Goal: Task Accomplishment & Management: Manage account settings

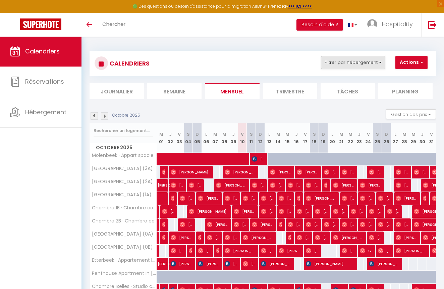
click at [377, 61] on button "Filtrer par hébergement" at bounding box center [353, 62] width 64 height 13
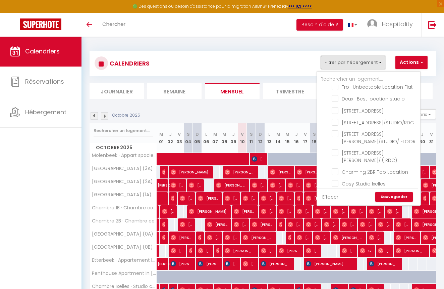
scroll to position [1018, 0]
click at [397, 29] on link "Hospitality" at bounding box center [391, 24] width 59 height 23
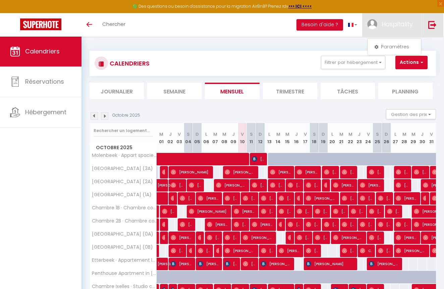
click at [430, 27] on img at bounding box center [433, 24] width 8 height 8
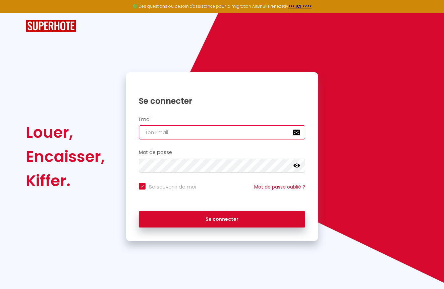
type input "[EMAIL_ADDRESS][DOMAIN_NAME]"
click at [222, 218] on button "Se connecter" at bounding box center [222, 219] width 166 height 17
checkbox input "true"
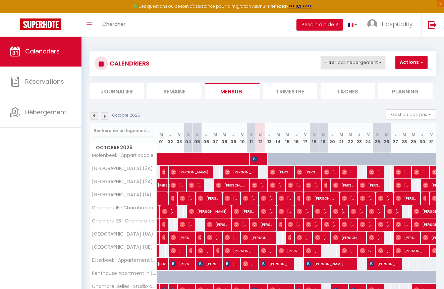
click at [382, 63] on button "Filtrer par hébergement" at bounding box center [353, 62] width 64 height 13
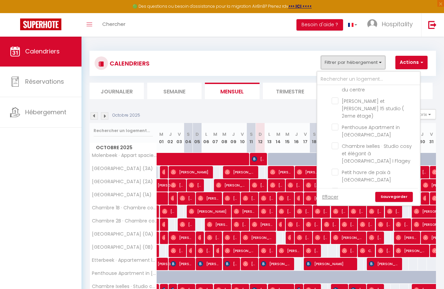
scroll to position [606, 0]
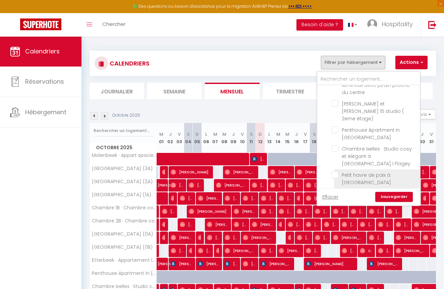
click at [337, 171] on input "Petit havre de paix à [GEOGRAPHIC_DATA]" at bounding box center [375, 174] width 86 height 7
checkbox input "true"
checkbox input "false"
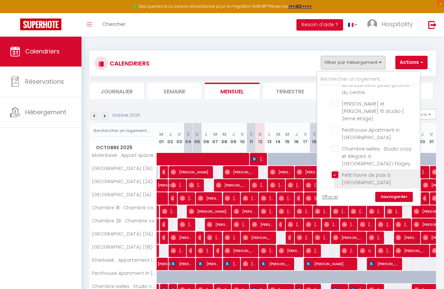
checkbox input "false"
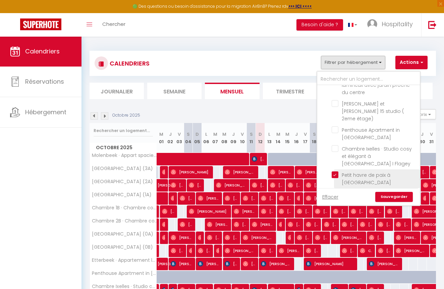
checkbox input "false"
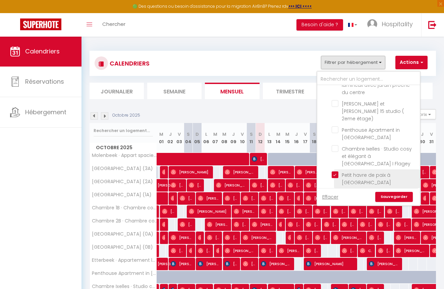
checkbox input "false"
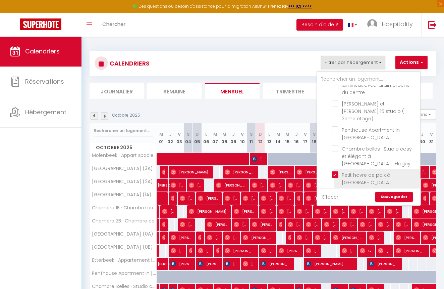
checkbox input "false"
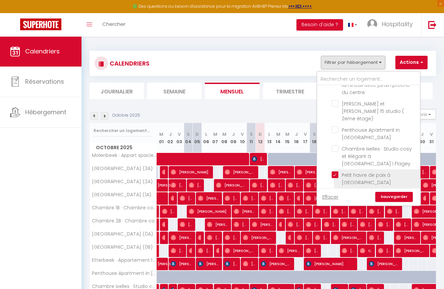
checkbox input "false"
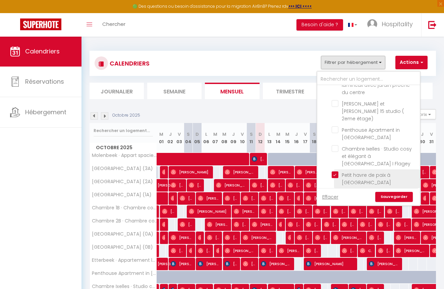
checkbox input "false"
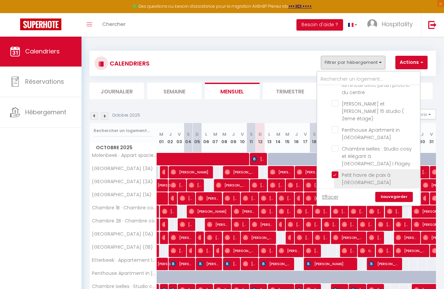
checkbox input "false"
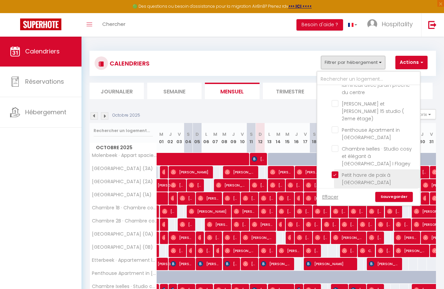
checkbox input "false"
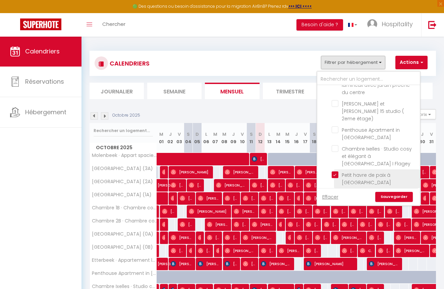
checkbox input "false"
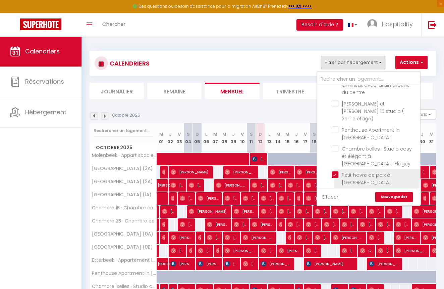
checkbox input "false"
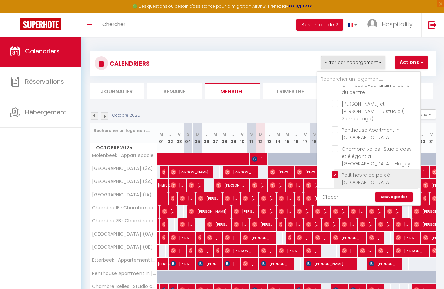
checkbox input "false"
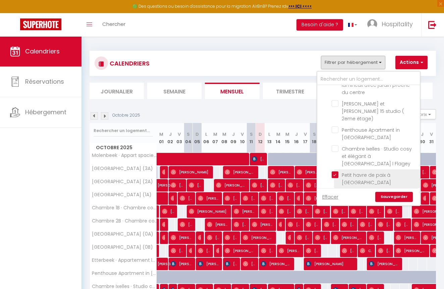
checkbox input "false"
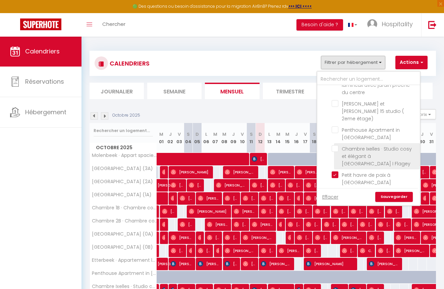
click at [335, 145] on input "Chambre Ixelles · Studio cosy et élégant à [GEOGRAPHIC_DATA] I Flagey" at bounding box center [375, 148] width 86 height 7
checkbox input "true"
checkbox input "false"
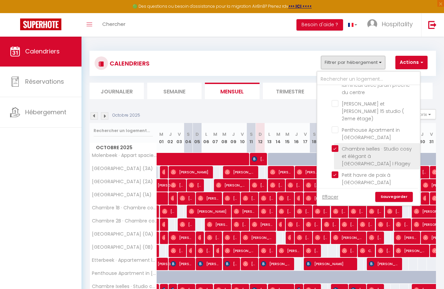
checkbox input "false"
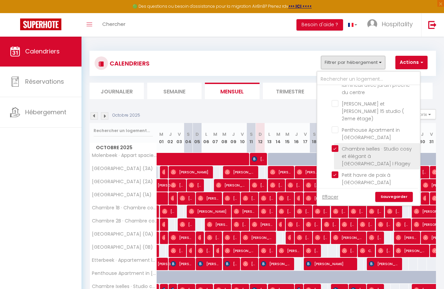
checkbox input "false"
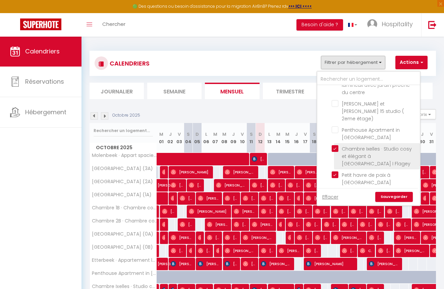
checkbox input "false"
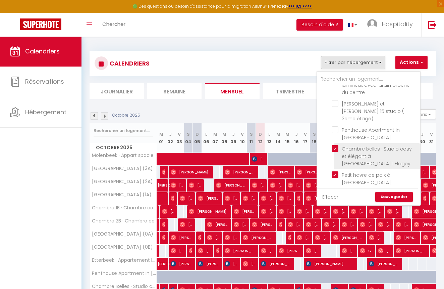
checkbox input "false"
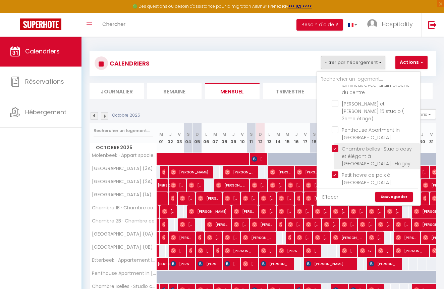
checkbox input "false"
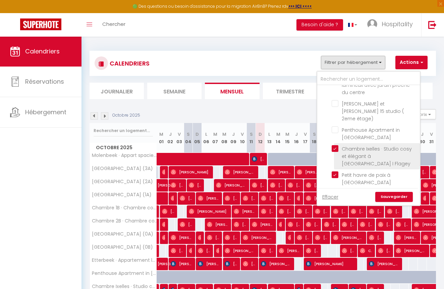
checkbox input "false"
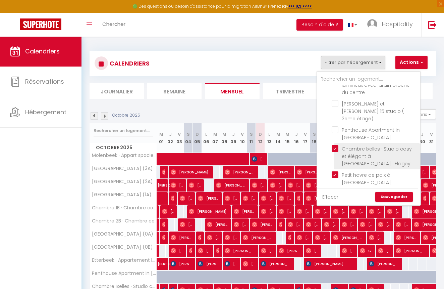
checkbox input "false"
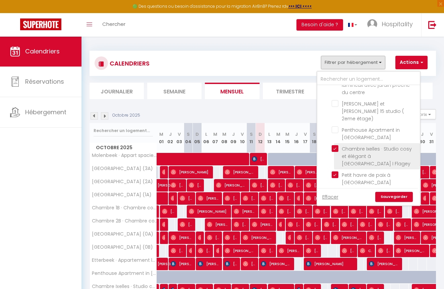
checkbox input "false"
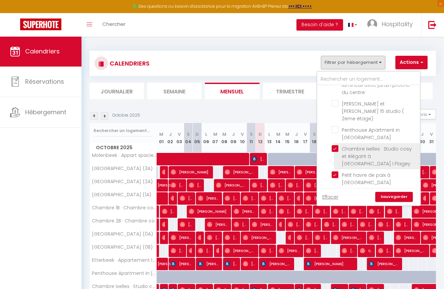
checkbox input "false"
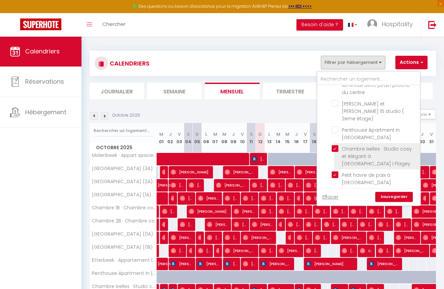
checkbox input "false"
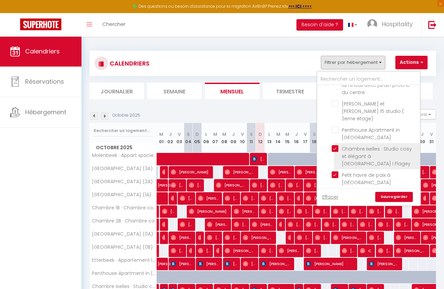
checkbox input "false"
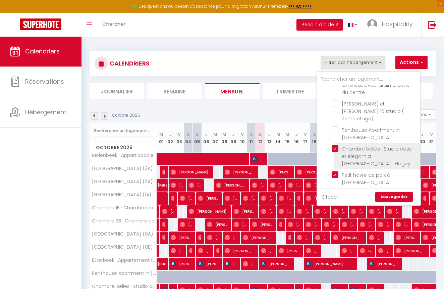
checkbox input "false"
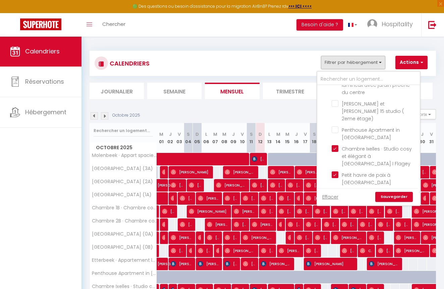
click at [400, 197] on link "Sauvegarder" at bounding box center [394, 197] width 38 height 10
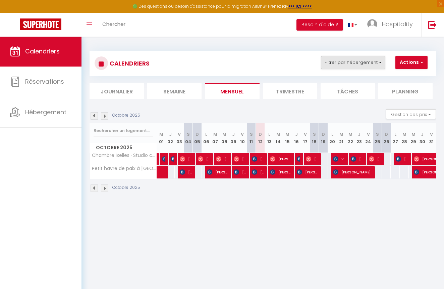
click at [370, 62] on button "Filtrer par hébergement" at bounding box center [353, 62] width 64 height 13
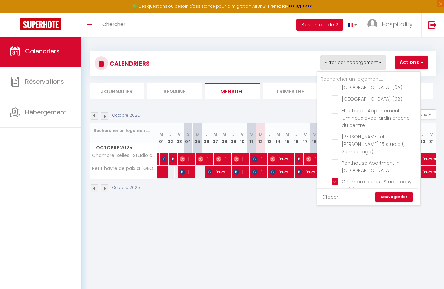
scroll to position [582, 0]
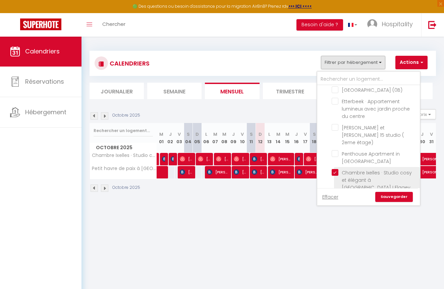
click at [337, 169] on input "Chambre Ixelles · Studio cosy et élégant à [GEOGRAPHIC_DATA] I Flagey" at bounding box center [375, 172] width 86 height 7
checkbox input "false"
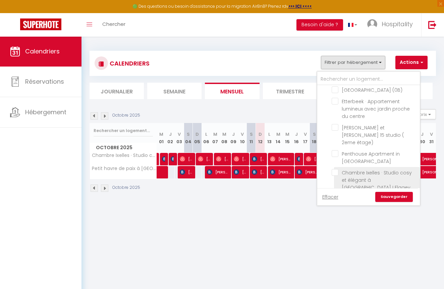
checkbox input "false"
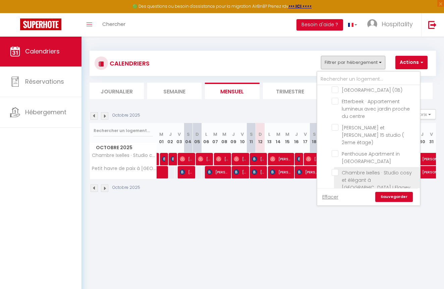
checkbox input "false"
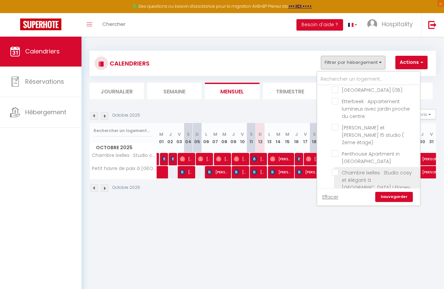
checkbox input "false"
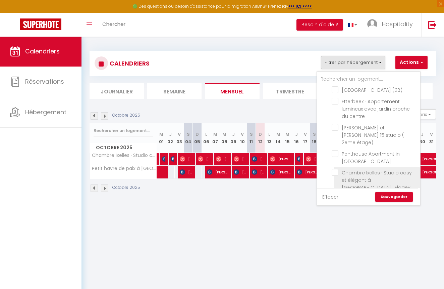
checkbox input "false"
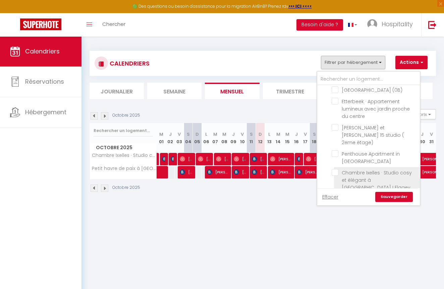
checkbox input "false"
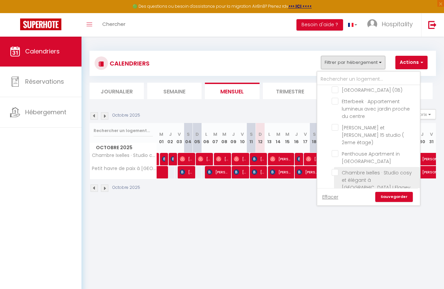
checkbox input "false"
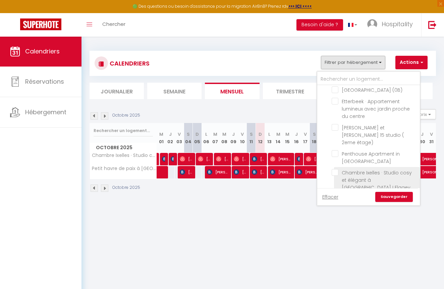
checkbox input "false"
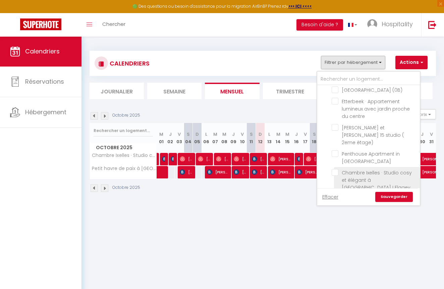
checkbox input "false"
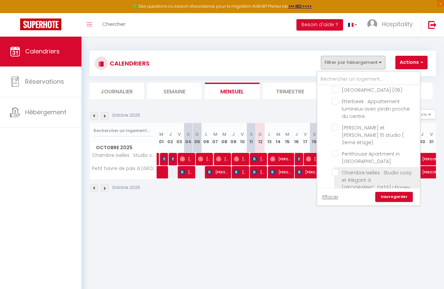
checkbox input "false"
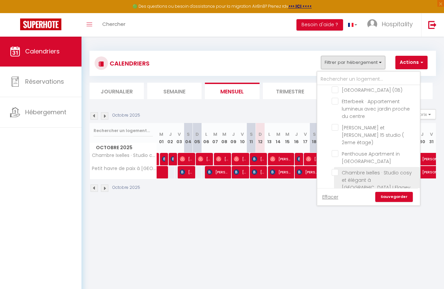
checkbox input "false"
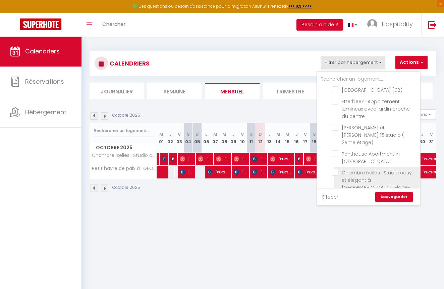
checkbox input "false"
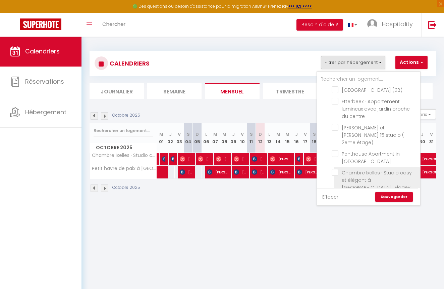
checkbox input "false"
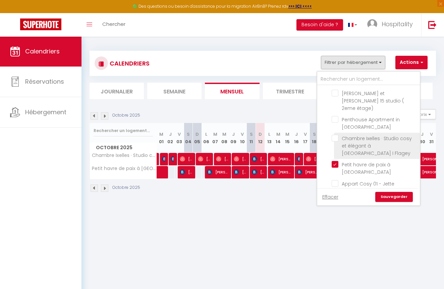
scroll to position [616, 0]
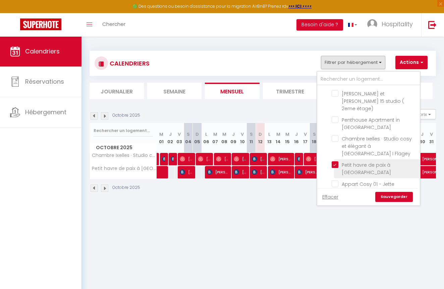
click at [334, 161] on input "Petit havre de paix à [GEOGRAPHIC_DATA]" at bounding box center [375, 164] width 86 height 7
checkbox input "false"
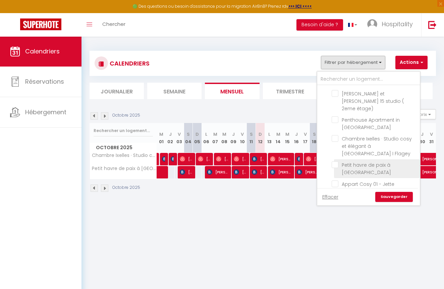
checkbox input "false"
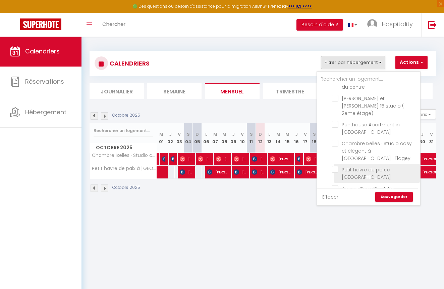
scroll to position [608, 0]
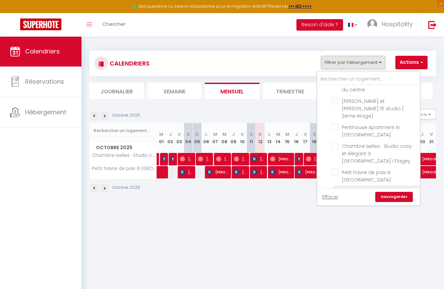
click at [337, 187] on input "Appart Cosy 01 - Jette" at bounding box center [375, 190] width 86 height 7
click at [397, 196] on link "Sauvegarder" at bounding box center [394, 197] width 38 height 10
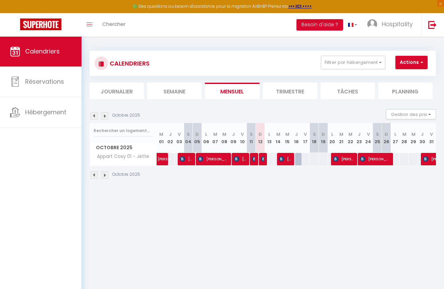
click at [94, 117] on img at bounding box center [94, 115] width 7 height 7
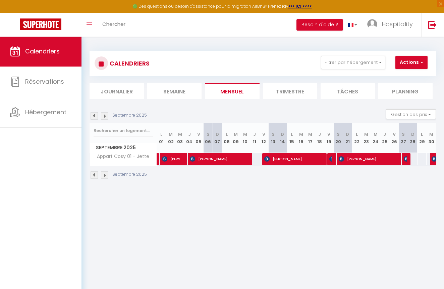
click at [105, 116] on img at bounding box center [104, 115] width 7 height 7
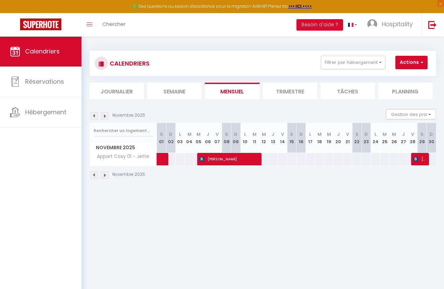
click at [93, 117] on img at bounding box center [94, 115] width 7 height 7
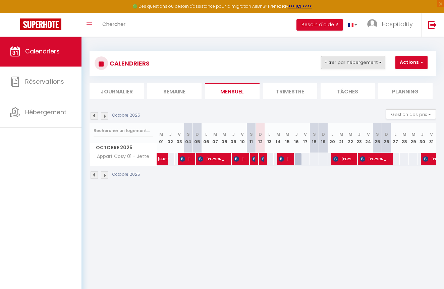
click at [382, 64] on button "Filtrer par hébergement" at bounding box center [353, 62] width 64 height 13
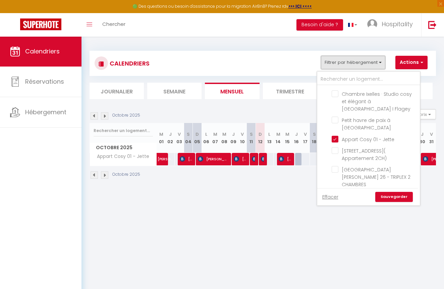
scroll to position [658, 0]
click at [334, 137] on input "Appart Cosy 01 - Jette" at bounding box center [375, 140] width 86 height 7
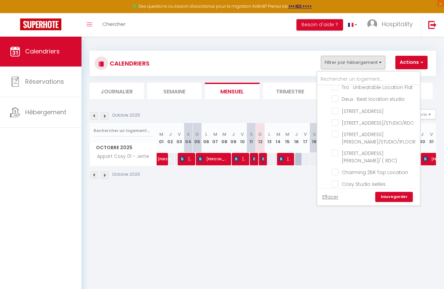
scroll to position [1018, 0]
click at [337, 192] on input "Appartement Clémenceau - Le cocon du midi" at bounding box center [375, 195] width 86 height 7
click at [388, 194] on link "Sauvegarder" at bounding box center [394, 197] width 38 height 10
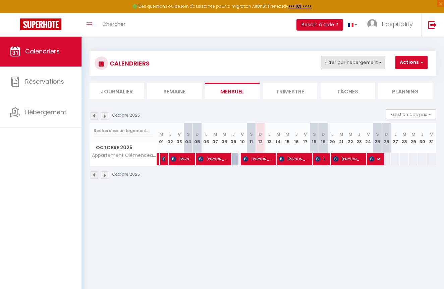
click at [356, 64] on button "Filtrer par hébergement" at bounding box center [353, 62] width 64 height 13
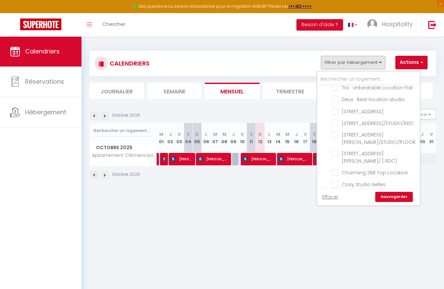
click at [338, 192] on input "Appartement Clémenceau - Le cocon du midi" at bounding box center [375, 195] width 86 height 7
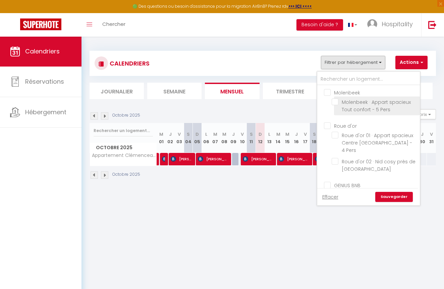
scroll to position [0, 0]
click at [329, 95] on input "Molenbeek" at bounding box center [375, 92] width 103 height 7
click at [393, 193] on link "Sauvegarder" at bounding box center [394, 197] width 38 height 10
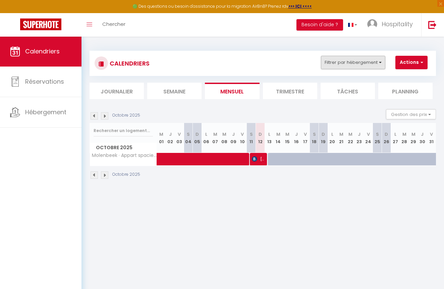
click at [353, 62] on button "Filtrer par hébergement" at bounding box center [353, 62] width 64 height 13
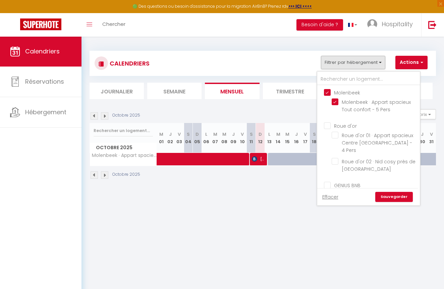
click at [328, 92] on input "Molenbeek" at bounding box center [375, 92] width 103 height 7
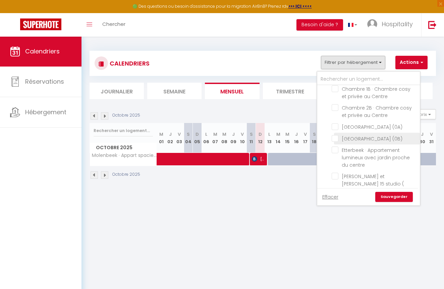
scroll to position [536, 0]
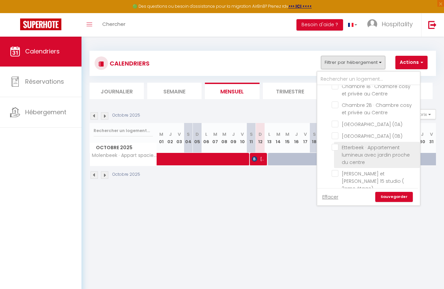
click at [339, 150] on input "Etterbeek · Appartement lumineux avec jardin proche du centre" at bounding box center [375, 147] width 86 height 7
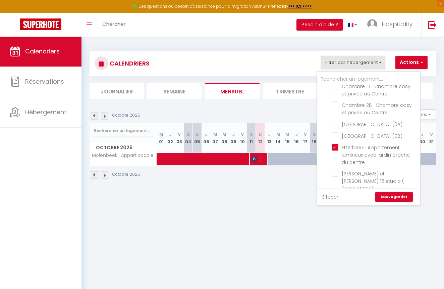
click at [391, 194] on link "Sauvegarder" at bounding box center [394, 197] width 38 height 10
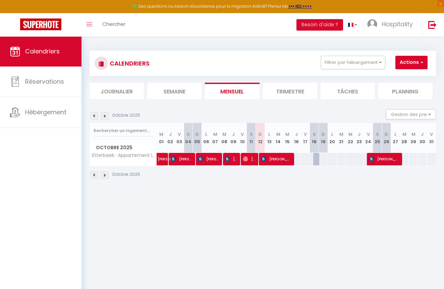
click at [180, 160] on span "[PERSON_NAME]" at bounding box center [181, 158] width 21 height 13
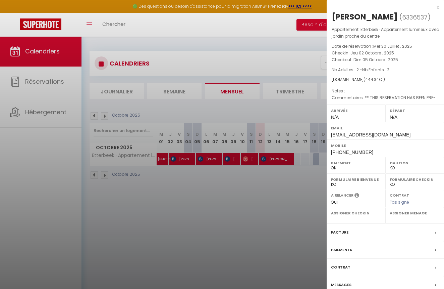
click at [207, 160] on div at bounding box center [222, 144] width 444 height 289
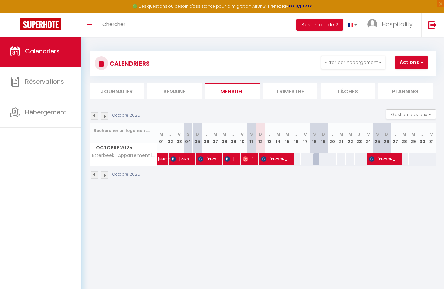
click at [207, 160] on span "[PERSON_NAME]" at bounding box center [208, 158] width 21 height 13
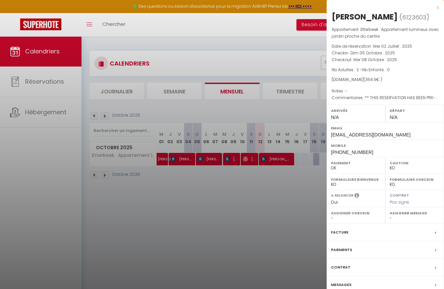
click at [233, 156] on div at bounding box center [222, 144] width 444 height 289
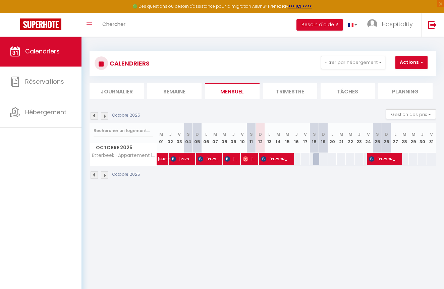
click at [233, 156] on span "[PERSON_NAME]" at bounding box center [231, 158] width 12 height 13
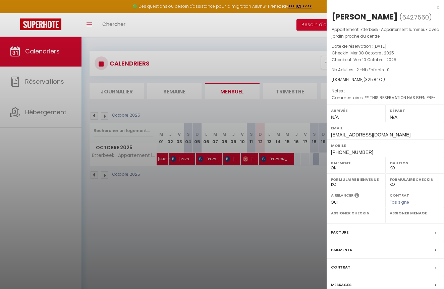
click at [255, 161] on div at bounding box center [222, 144] width 444 height 289
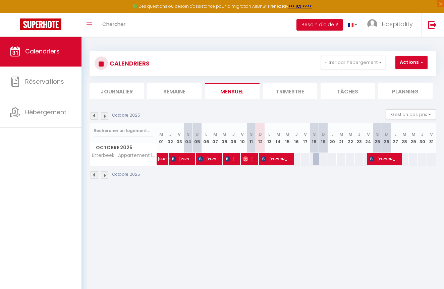
click at [256, 161] on div "169" at bounding box center [260, 159] width 9 height 12
click at [250, 158] on span "[PERSON_NAME]" at bounding box center [249, 158] width 12 height 13
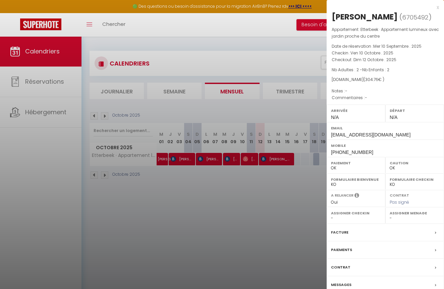
click at [258, 174] on div at bounding box center [222, 144] width 444 height 289
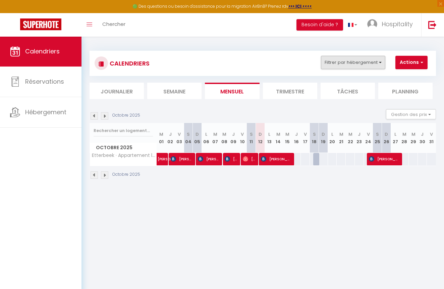
click at [376, 61] on button "Filtrer par hébergement" at bounding box center [353, 62] width 64 height 13
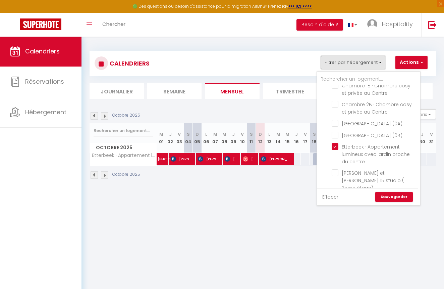
scroll to position [541, 0]
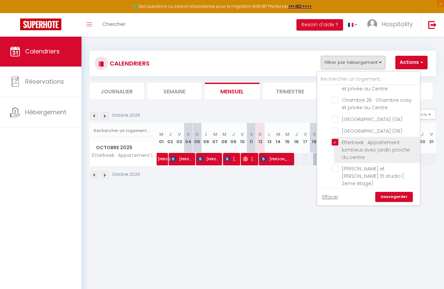
click at [338, 145] on input "Etterbeek · Appartement lumineux avec jardin proche du centre" at bounding box center [375, 142] width 86 height 7
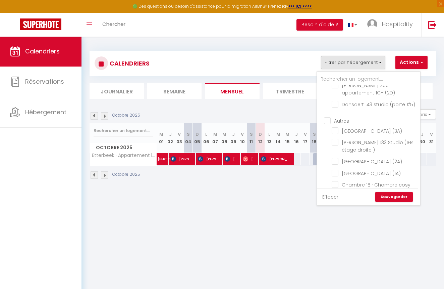
scroll to position [424, 0]
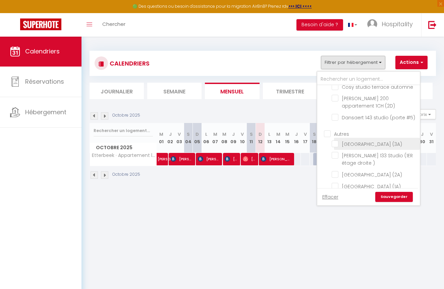
click at [336, 140] on input "[GEOGRAPHIC_DATA] (3A)" at bounding box center [375, 143] width 86 height 7
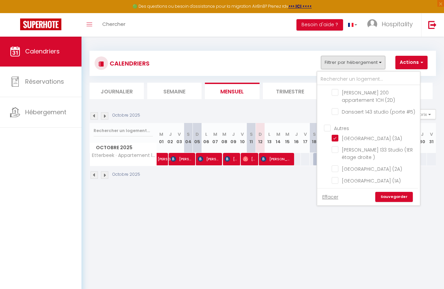
scroll to position [434, 0]
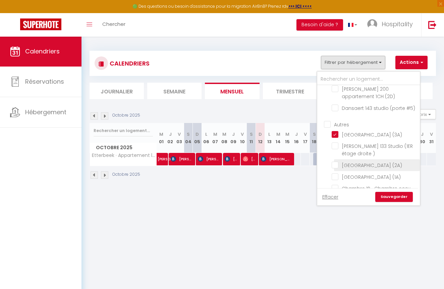
click at [335, 161] on input "[GEOGRAPHIC_DATA] (2A)" at bounding box center [375, 164] width 86 height 7
click at [333, 173] on input "[GEOGRAPHIC_DATA] (1A)" at bounding box center [375, 176] width 86 height 7
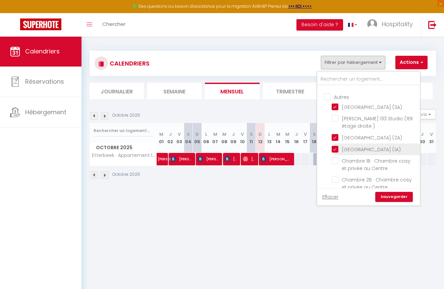
scroll to position [467, 0]
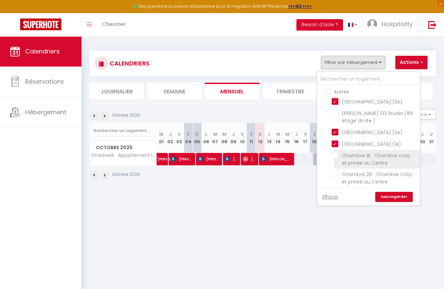
click at [338, 152] on input "Chambre 1B · Chambre cosy et privée au Centre" at bounding box center [375, 155] width 86 height 7
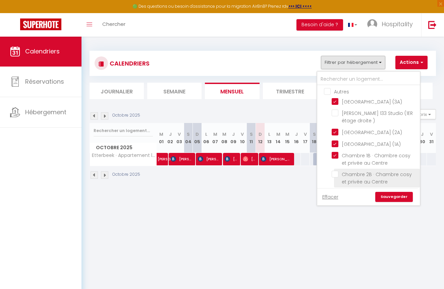
click at [336, 170] on input "Chambre 2B · Chambre cosy et privée au Centre" at bounding box center [375, 173] width 86 height 7
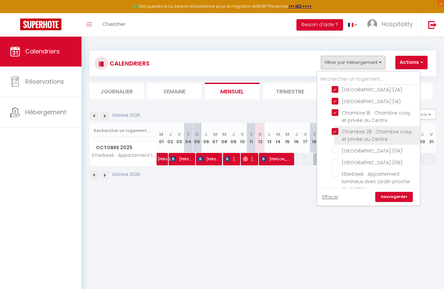
scroll to position [513, 0]
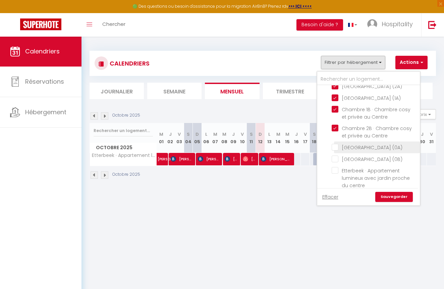
click at [333, 143] on input "[GEOGRAPHIC_DATA] (0A)" at bounding box center [375, 146] width 86 height 7
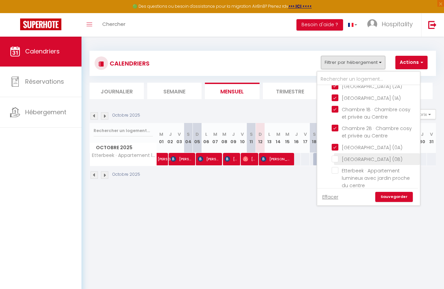
click at [335, 156] on input "[GEOGRAPHIC_DATA] (0B)" at bounding box center [375, 158] width 86 height 7
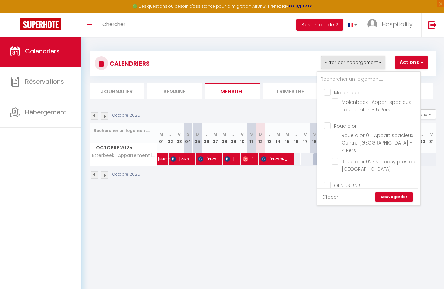
scroll to position [0, 0]
click at [394, 196] on link "Sauvegarder" at bounding box center [394, 197] width 38 height 10
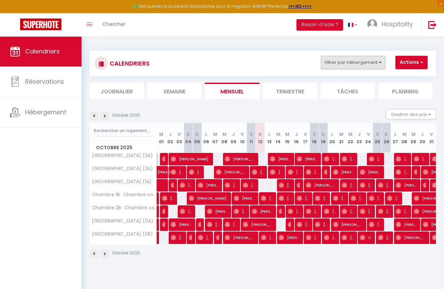
click at [359, 64] on button "Filtrer par hébergement" at bounding box center [353, 62] width 64 height 13
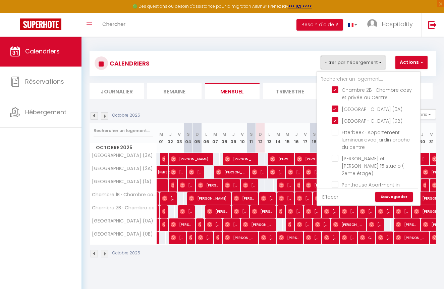
scroll to position [550, 0]
click at [334, 117] on input "[GEOGRAPHIC_DATA] (0B)" at bounding box center [375, 120] width 86 height 7
click at [335, 106] on input "[GEOGRAPHIC_DATA] (0A)" at bounding box center [375, 109] width 86 height 7
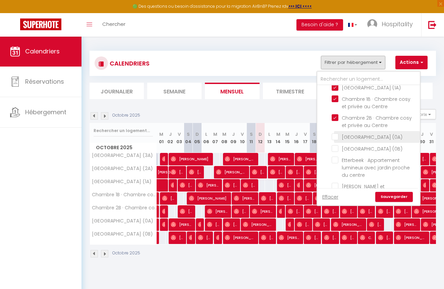
scroll to position [522, 0]
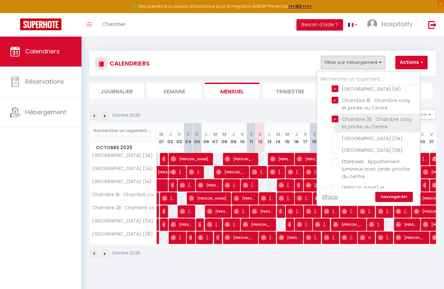
click at [336, 115] on input "Chambre 2B · Chambre cosy et privée au Centre" at bounding box center [375, 118] width 86 height 7
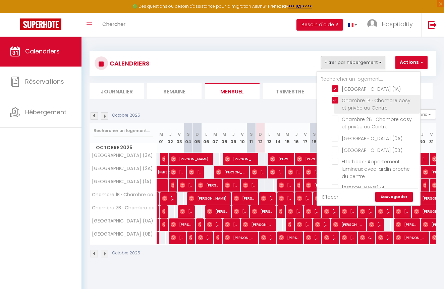
click at [335, 97] on input "Chambre 1B · Chambre cosy et privée au Centre" at bounding box center [375, 100] width 86 height 7
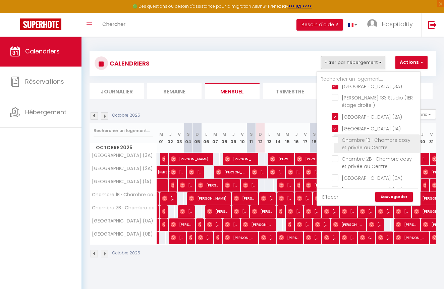
scroll to position [481, 0]
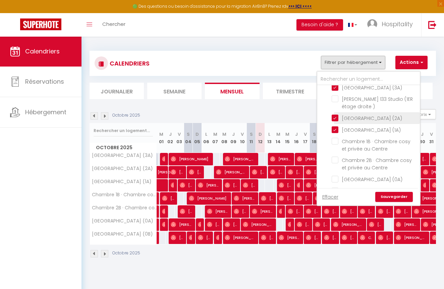
click at [336, 114] on input "[GEOGRAPHIC_DATA] (2A)" at bounding box center [375, 117] width 86 height 7
click at [337, 126] on input "[GEOGRAPHIC_DATA] (1A)" at bounding box center [375, 129] width 86 height 7
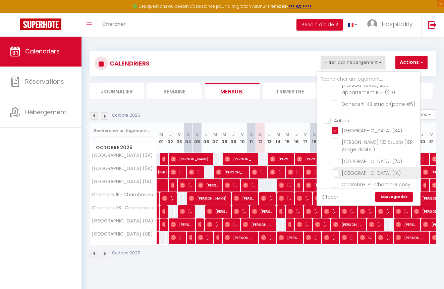
scroll to position [438, 0]
click at [336, 127] on input "[GEOGRAPHIC_DATA] (3A)" at bounding box center [375, 130] width 86 height 7
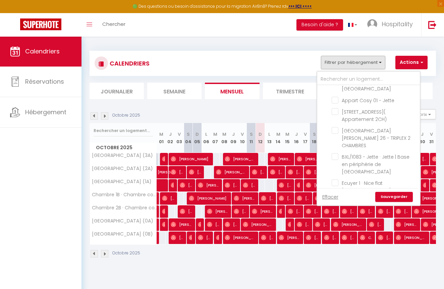
scroll to position [696, 0]
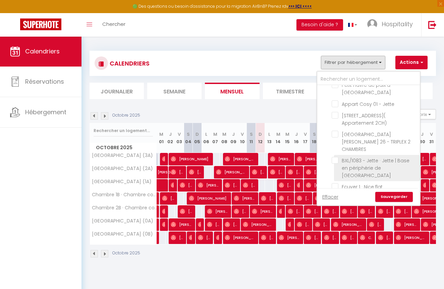
click at [336, 157] on input "BXL/1083 - Jette · Jette | Base en périphérie de [GEOGRAPHIC_DATA]" at bounding box center [375, 160] width 86 height 7
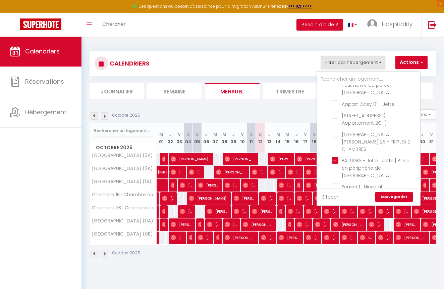
click at [401, 197] on link "Sauvegarder" at bounding box center [394, 197] width 38 height 10
